Goal: Task Accomplishment & Management: Manage account settings

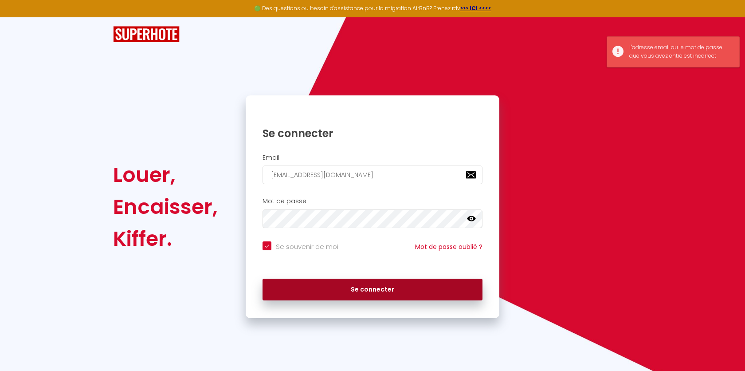
click at [316, 288] on button "Se connecter" at bounding box center [373, 289] width 220 height 22
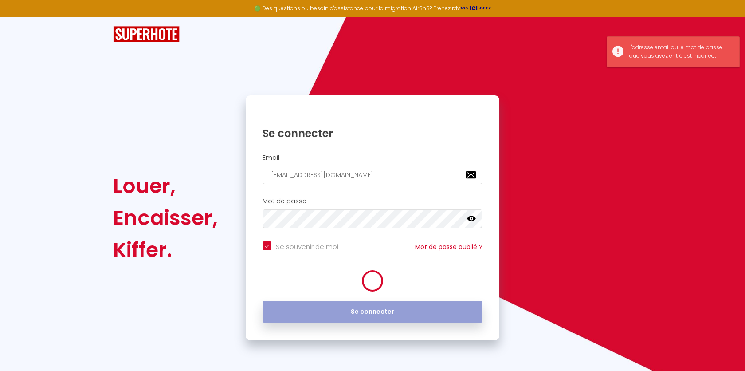
checkbox input "true"
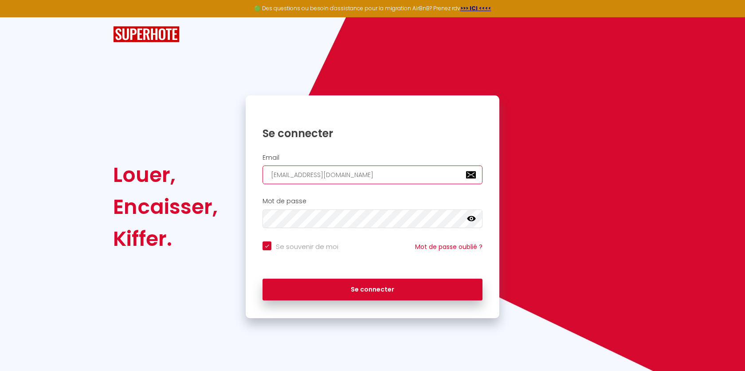
click at [361, 171] on input "[EMAIL_ADDRESS][DOMAIN_NAME]" at bounding box center [373, 174] width 220 height 19
click at [361, 172] on input "[EMAIL_ADDRESS][DOMAIN_NAME]" at bounding box center [373, 174] width 220 height 19
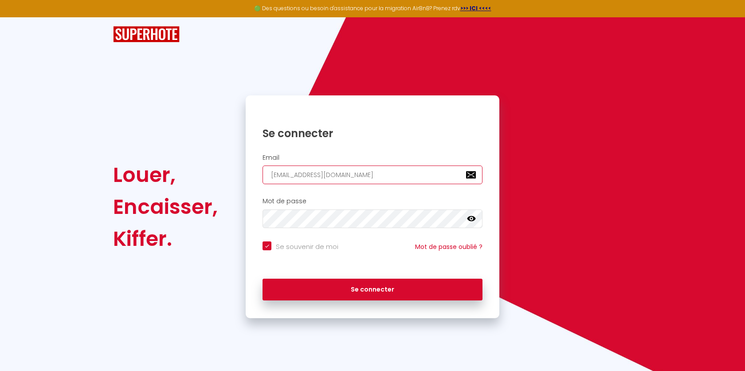
paste input "[DOMAIN_NAME]"
type input "[DOMAIN_NAME][EMAIL_ADDRESS][DOMAIN_NAME]"
checkbox input "true"
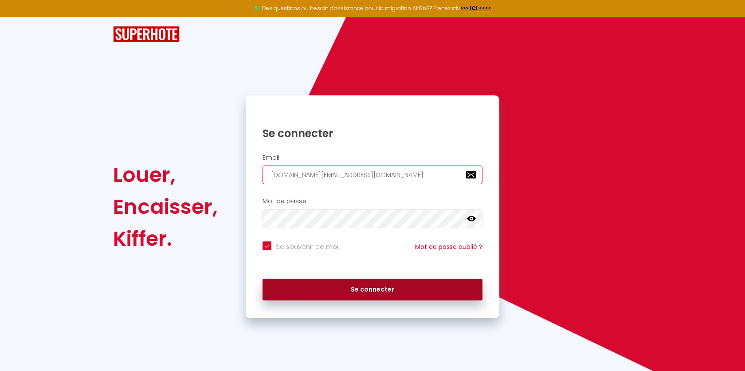
type input "[DOMAIN_NAME][EMAIL_ADDRESS][DOMAIN_NAME]"
click at [345, 285] on button "Se connecter" at bounding box center [373, 289] width 220 height 22
checkbox input "true"
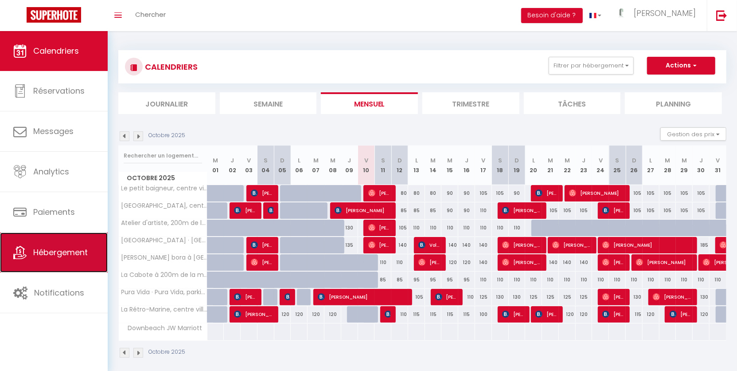
click at [78, 259] on link "Hébergement" at bounding box center [54, 252] width 108 height 40
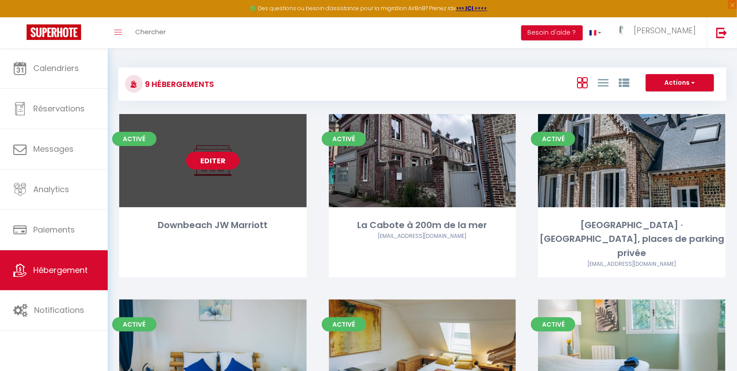
click at [208, 161] on link "Editer" at bounding box center [212, 161] width 53 height 18
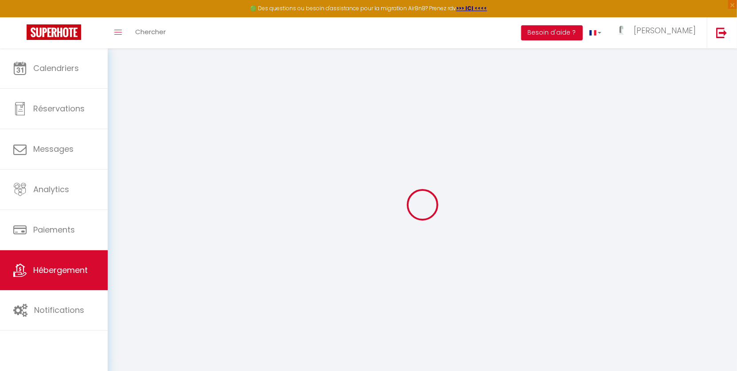
checkbox input "false"
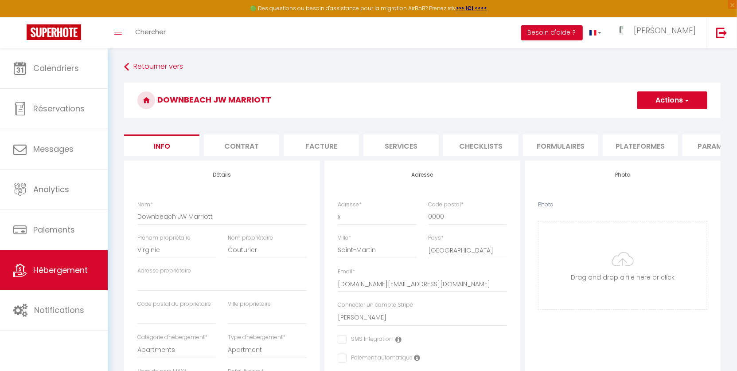
click at [652, 142] on li "Plateformes" at bounding box center [640, 145] width 75 height 22
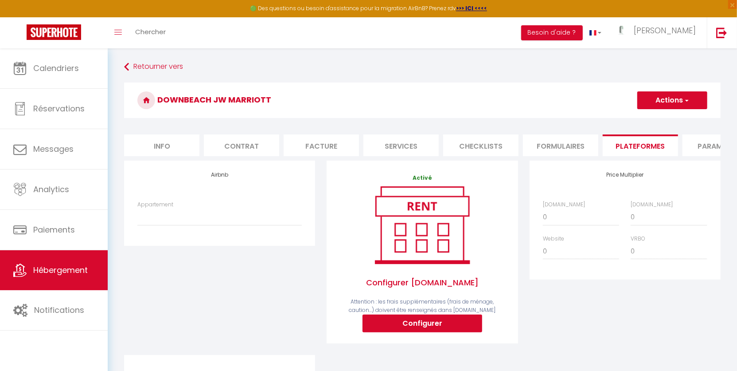
click at [163, 142] on li "Info" at bounding box center [161, 145] width 75 height 22
checkbox input "false"
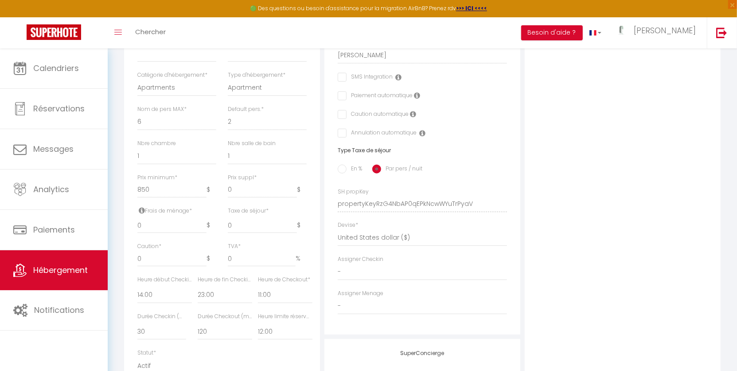
scroll to position [263, 0]
click at [725, 34] on img at bounding box center [722, 32] width 11 height 11
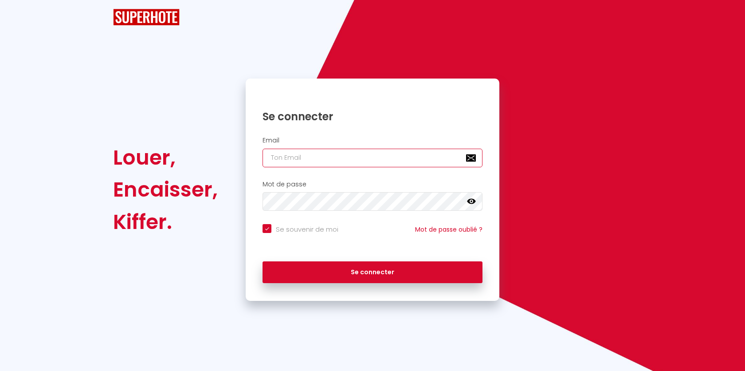
type input "[EMAIL_ADDRESS][DOMAIN_NAME]"
checkbox input "true"
